Goal: Book appointment/travel/reservation

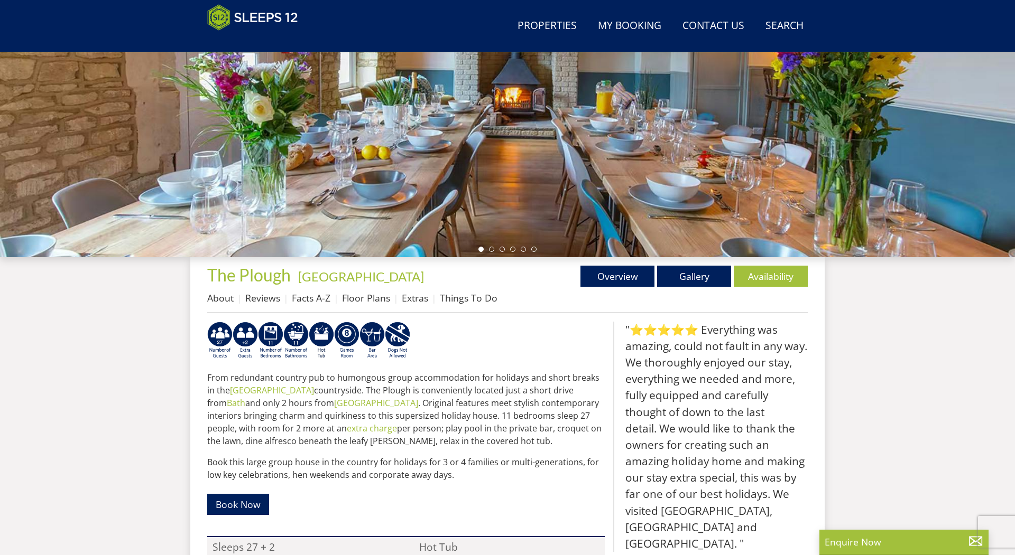
scroll to position [375, 0]
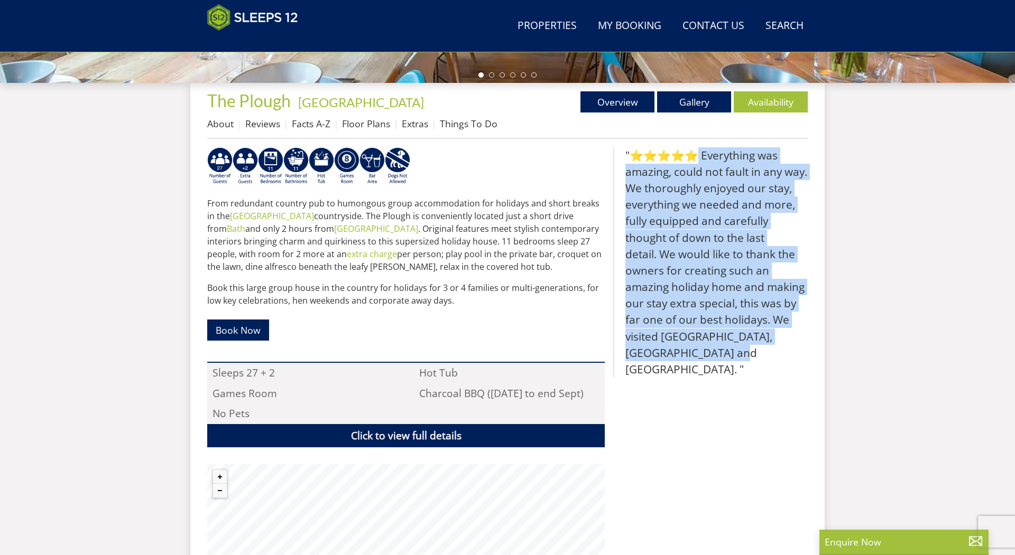
drag, startPoint x: 678, startPoint y: 155, endPoint x: 686, endPoint y: 368, distance: 213.7
click at [686, 368] on div ""⭐⭐⭐⭐⭐ Everything was amazing, could not fault in any way. We thoroughly enjoye…" at bounding box center [710, 378] width 194 height 463
drag, startPoint x: 686, startPoint y: 368, endPoint x: 683, endPoint y: 189, distance: 179.2
click at [683, 189] on div ""⭐⭐⭐⭐⭐ Everything was amazing, could not fault in any way. We thoroughly enjoye…" at bounding box center [710, 378] width 194 height 463
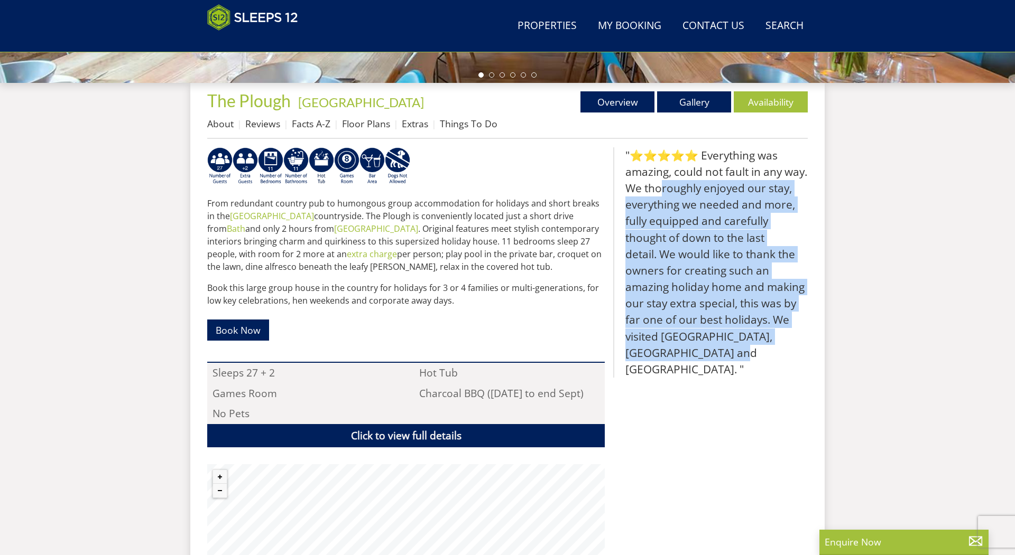
click at [683, 189] on blockquote ""⭐⭐⭐⭐⭐ Everything was amazing, could not fault in any way. We thoroughly enjoye…" at bounding box center [710, 262] width 194 height 231
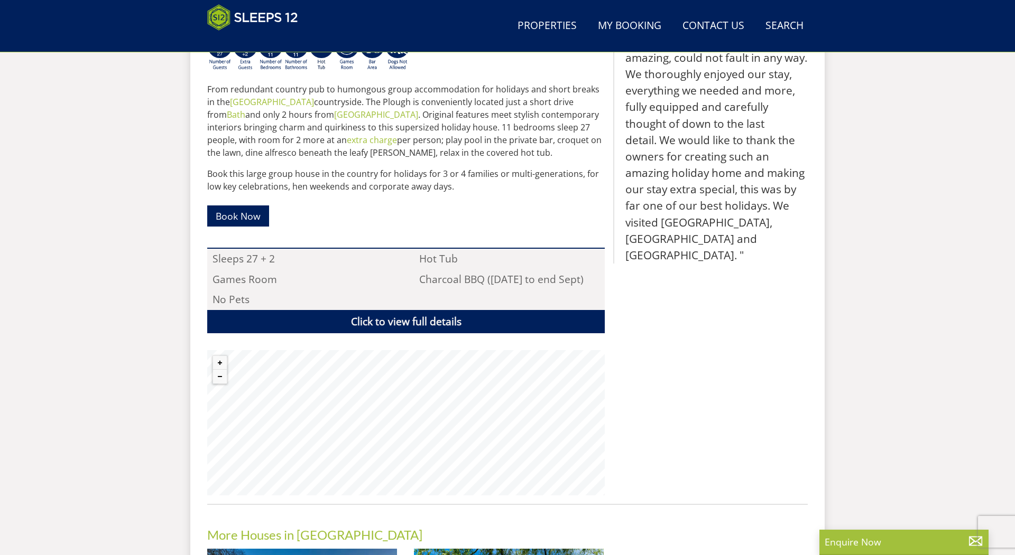
scroll to position [442, 0]
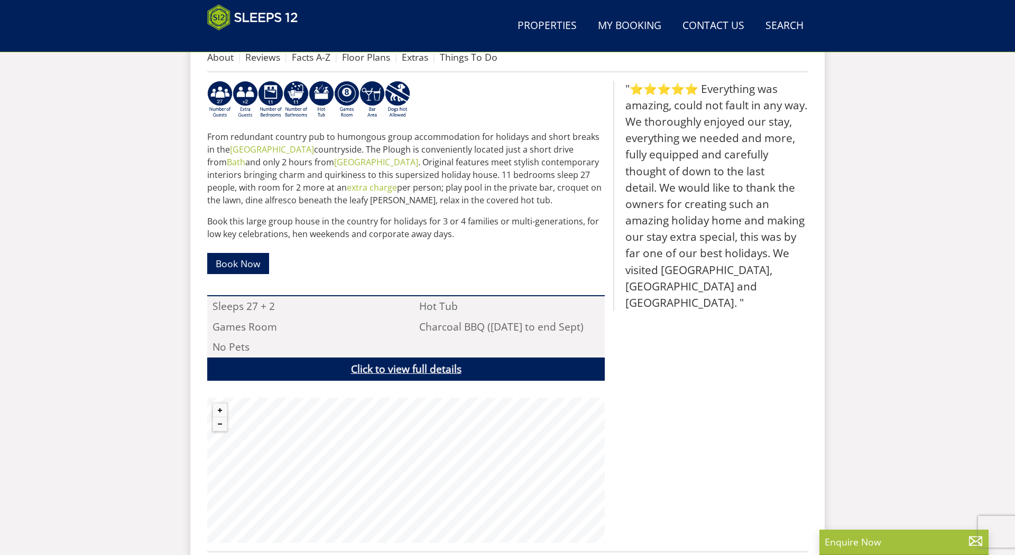
click at [465, 373] on link "Click to view full details" at bounding box center [405, 370] width 397 height 24
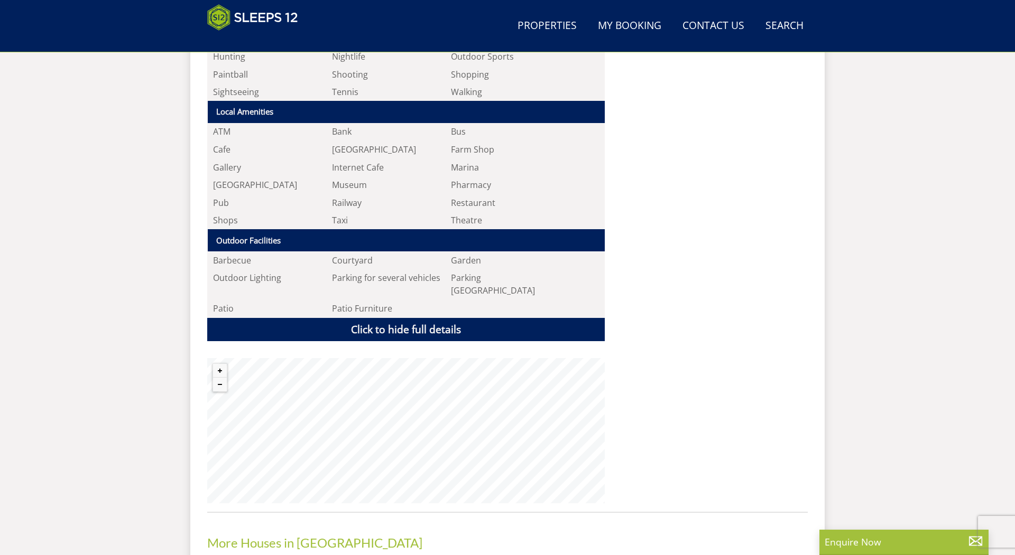
scroll to position [1314, 0]
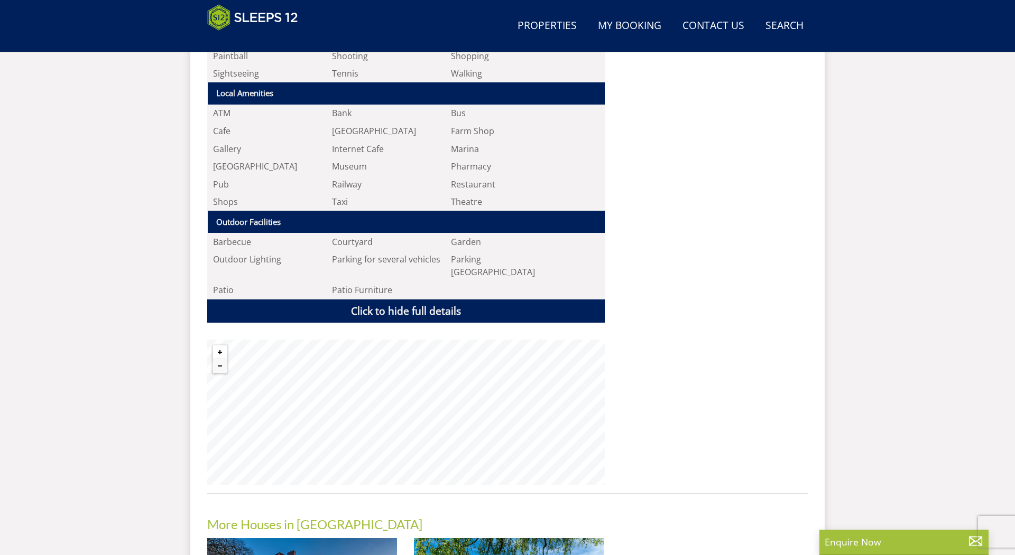
click at [215, 346] on button "Zoom in" at bounding box center [220, 353] width 14 height 14
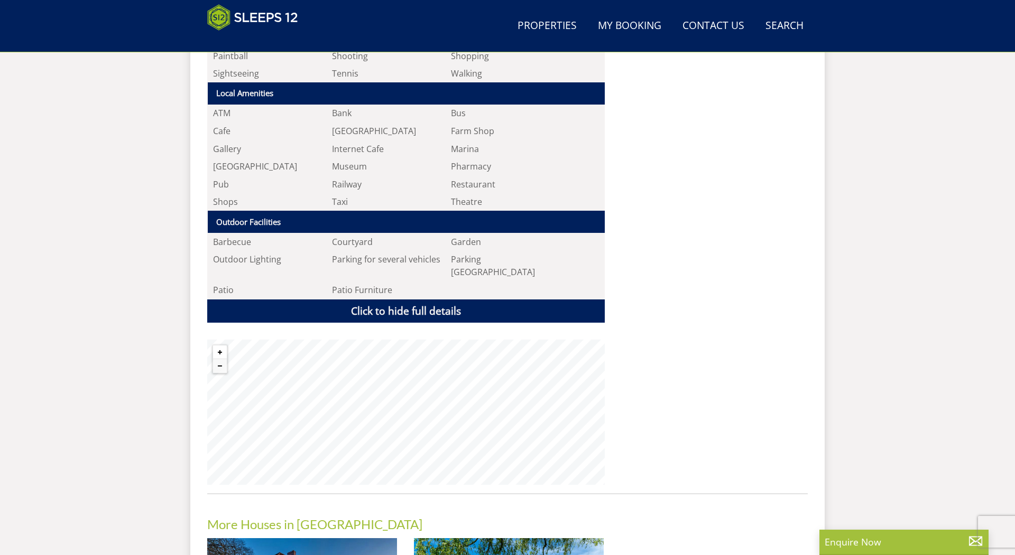
click at [215, 346] on button "Zoom in" at bounding box center [220, 353] width 14 height 14
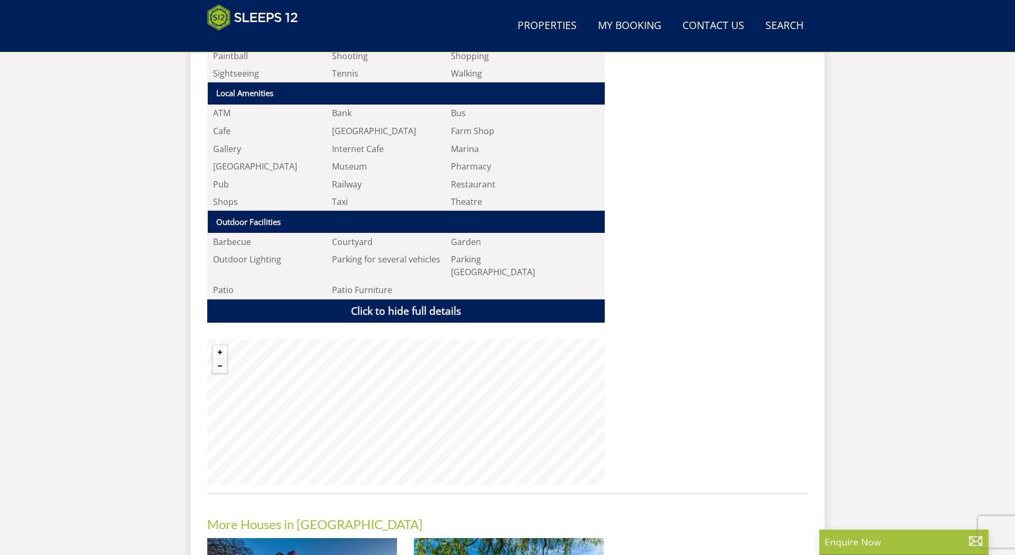
click at [215, 346] on button "Zoom in" at bounding box center [220, 353] width 14 height 14
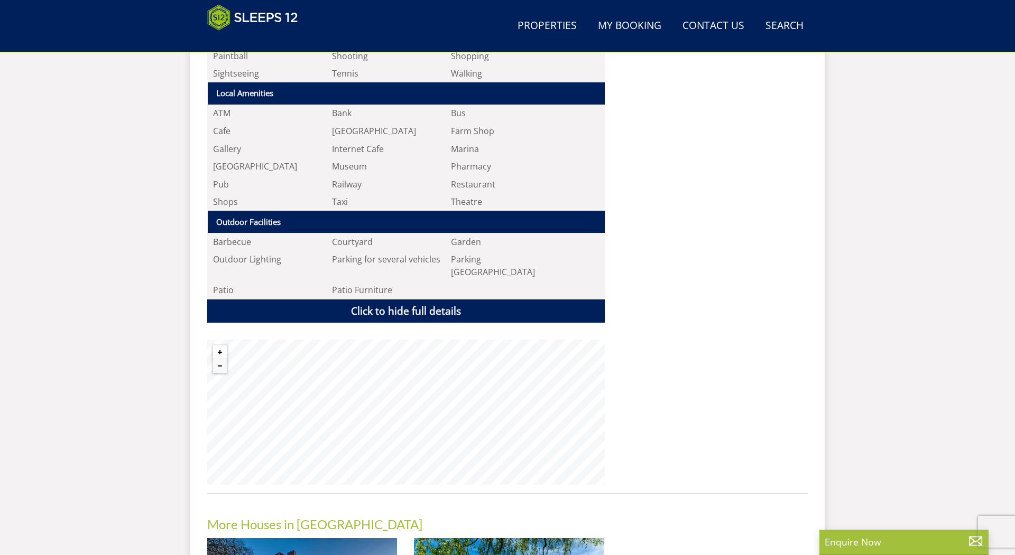
click at [215, 346] on button "Zoom in" at bounding box center [220, 353] width 14 height 14
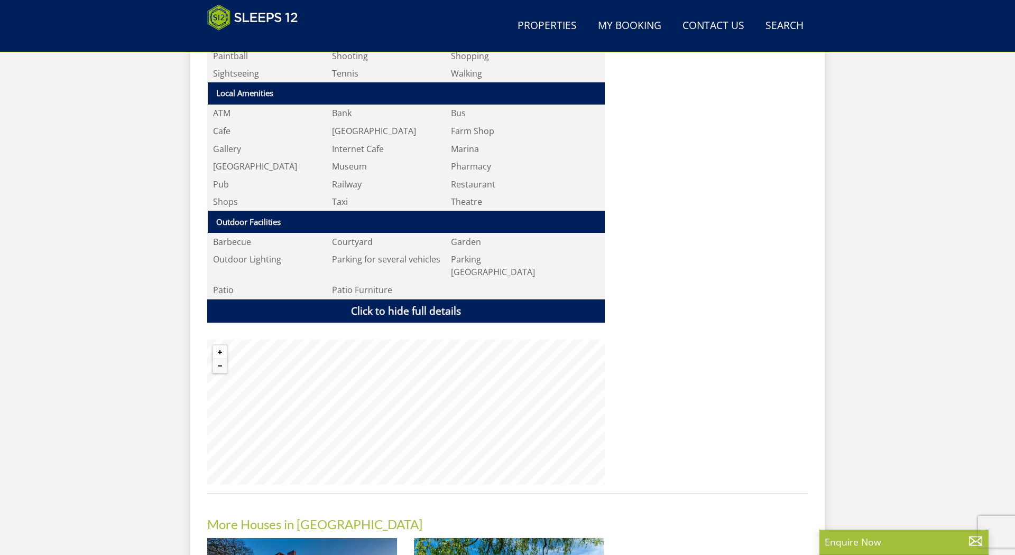
click at [215, 346] on button "Zoom in" at bounding box center [220, 353] width 14 height 14
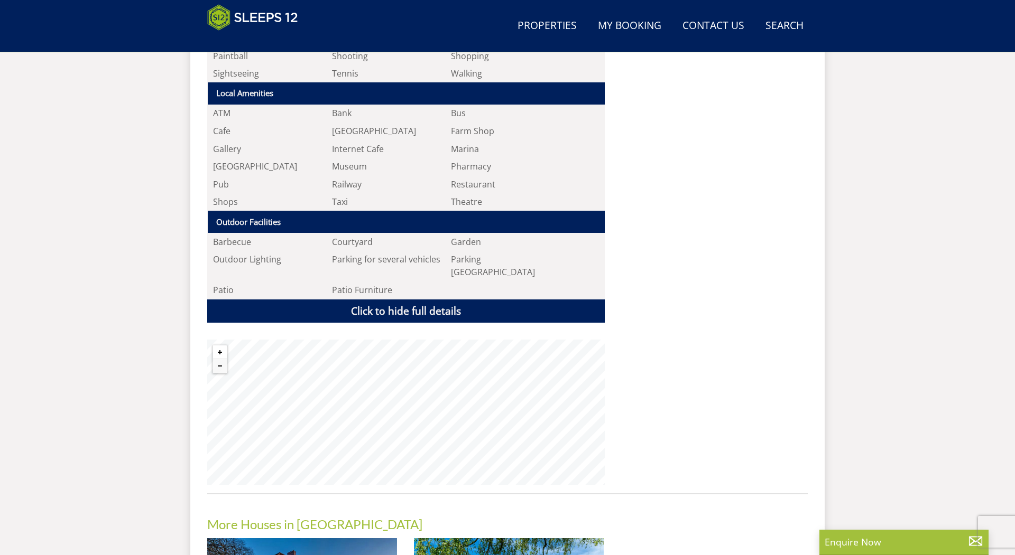
click at [215, 346] on button "Zoom in" at bounding box center [220, 353] width 14 height 14
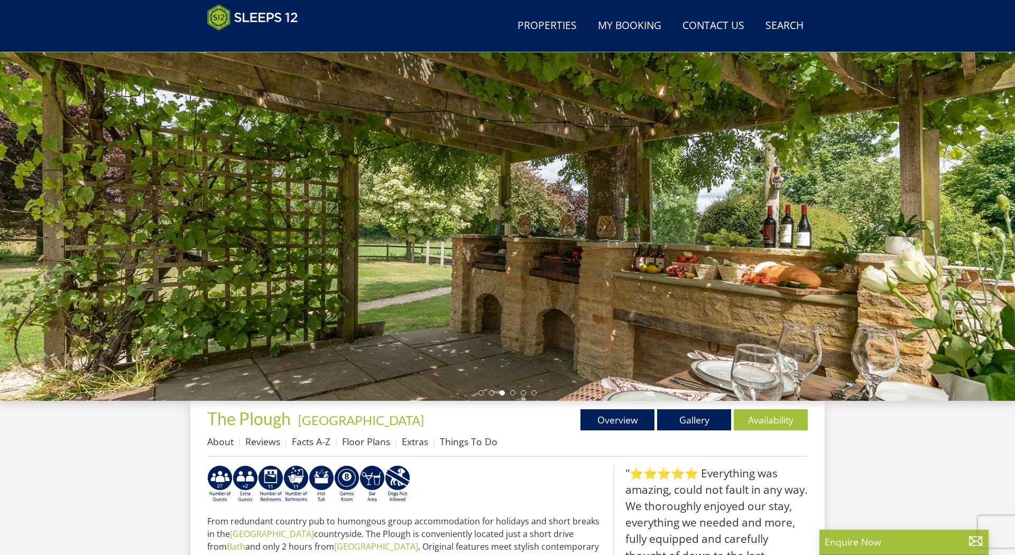
scroll to position [66, 0]
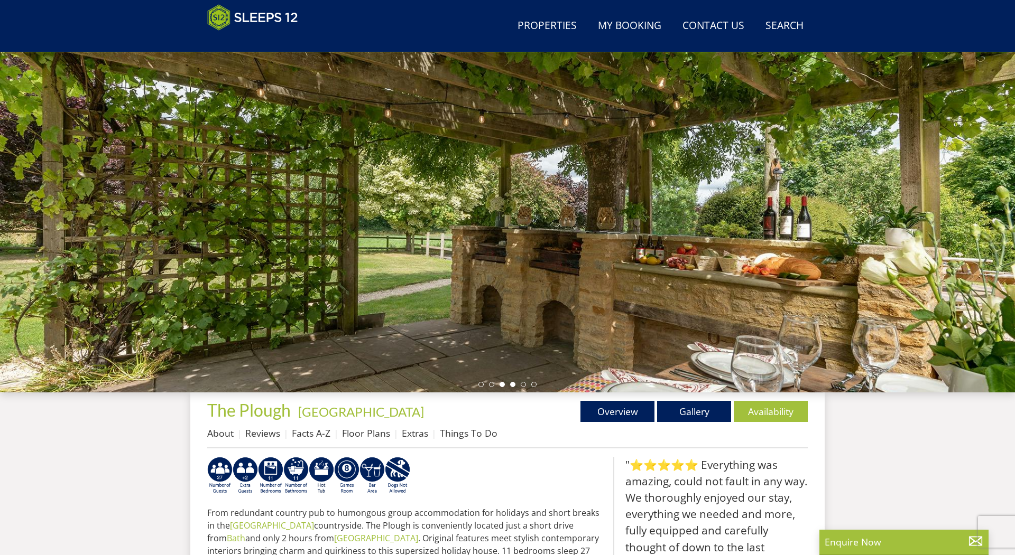
click at [512, 385] on li at bounding box center [512, 384] width 5 height 5
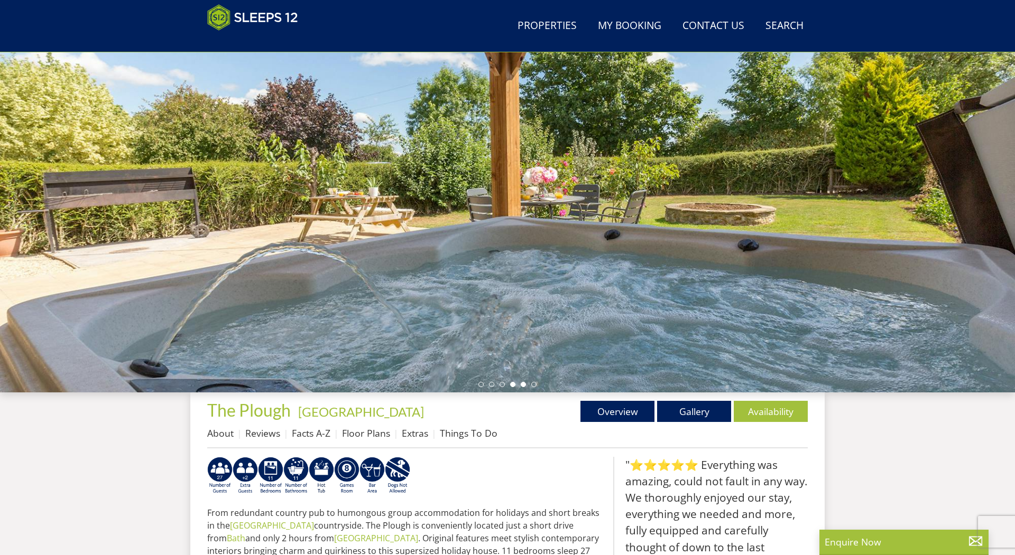
click at [525, 384] on li at bounding box center [523, 384] width 5 height 5
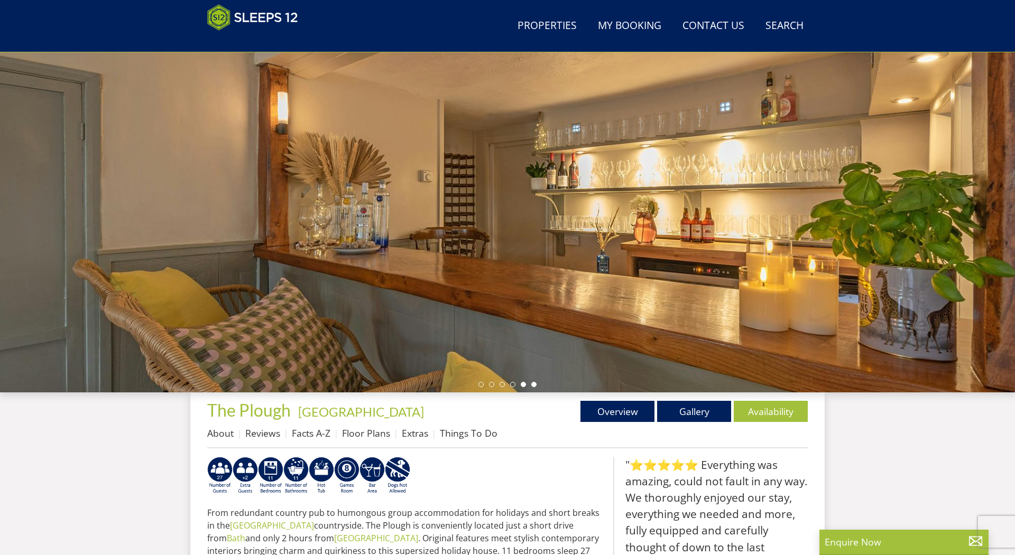
click at [534, 383] on li at bounding box center [533, 384] width 5 height 5
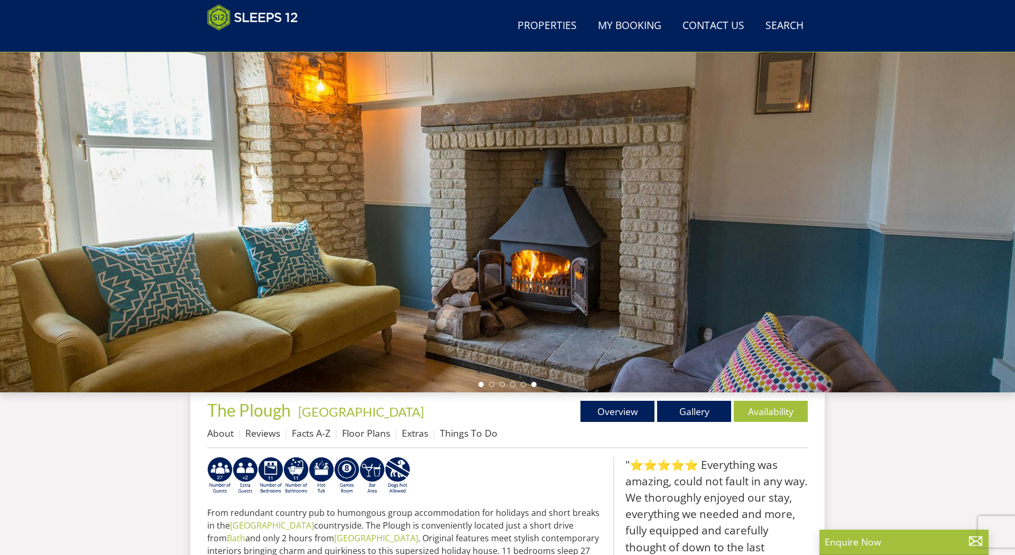
click at [481, 384] on li at bounding box center [480, 384] width 5 height 5
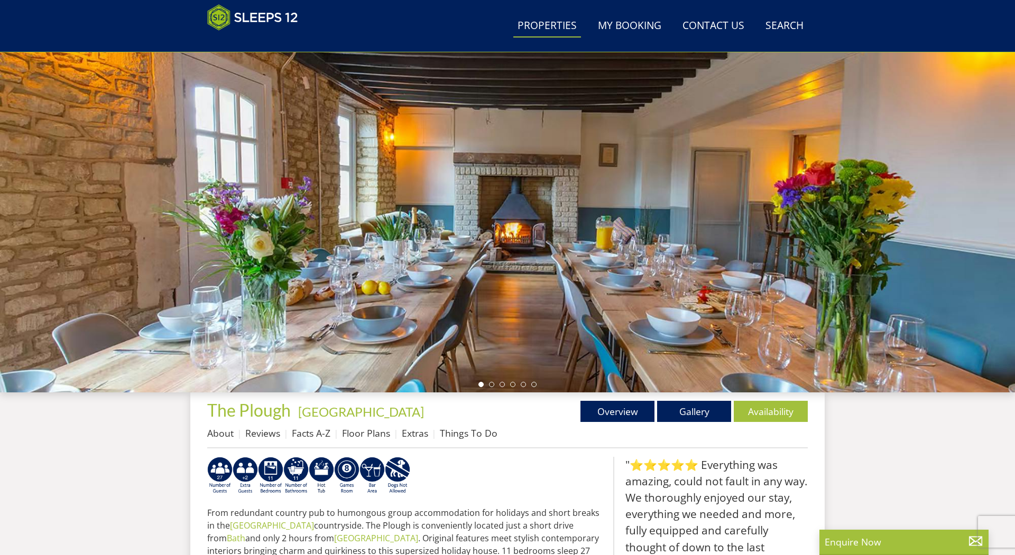
click at [554, 34] on link "Properties" at bounding box center [547, 26] width 68 height 24
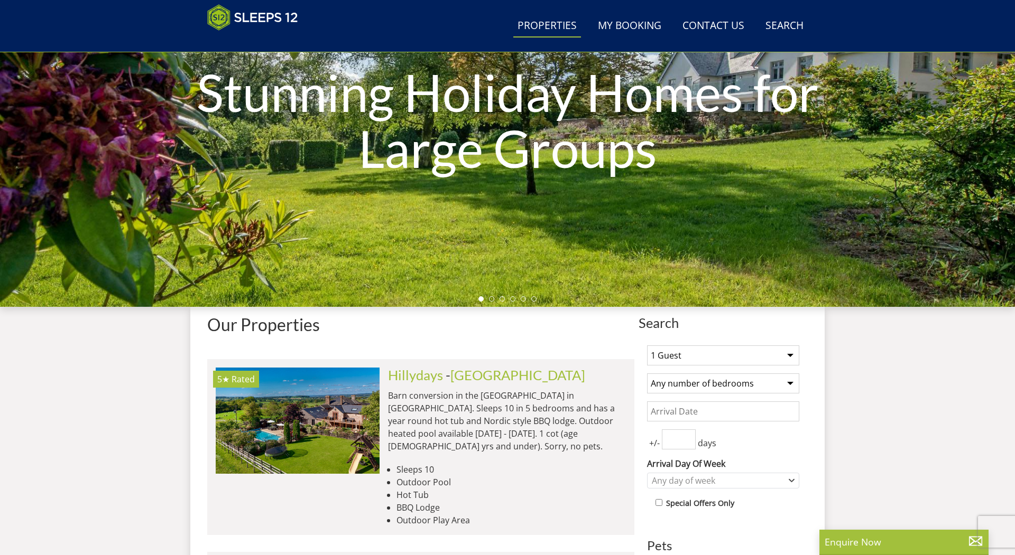
scroll to position [159, 0]
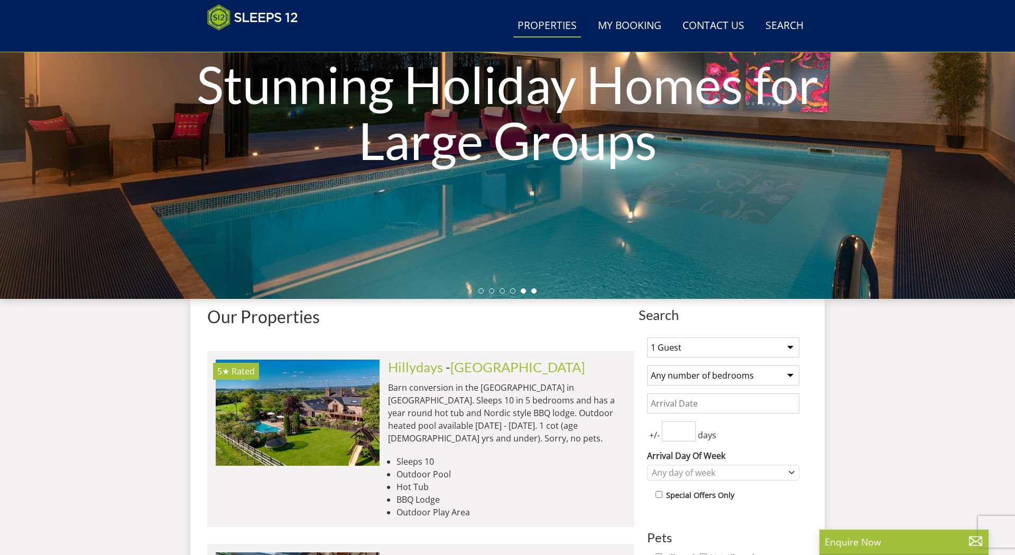
click at [532, 289] on li at bounding box center [533, 291] width 5 height 5
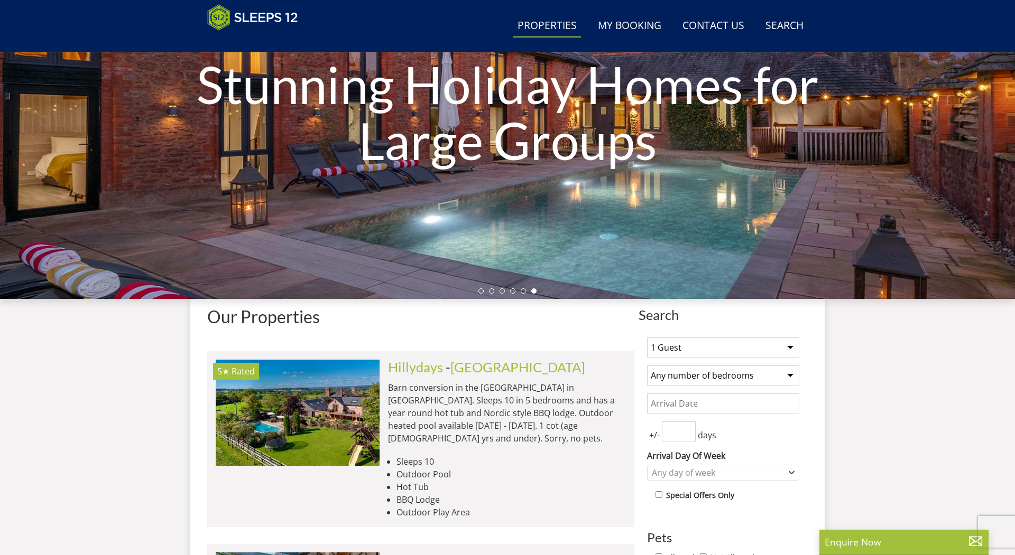
scroll to position [0, 0]
